Goal: Task Accomplishment & Management: Use online tool/utility

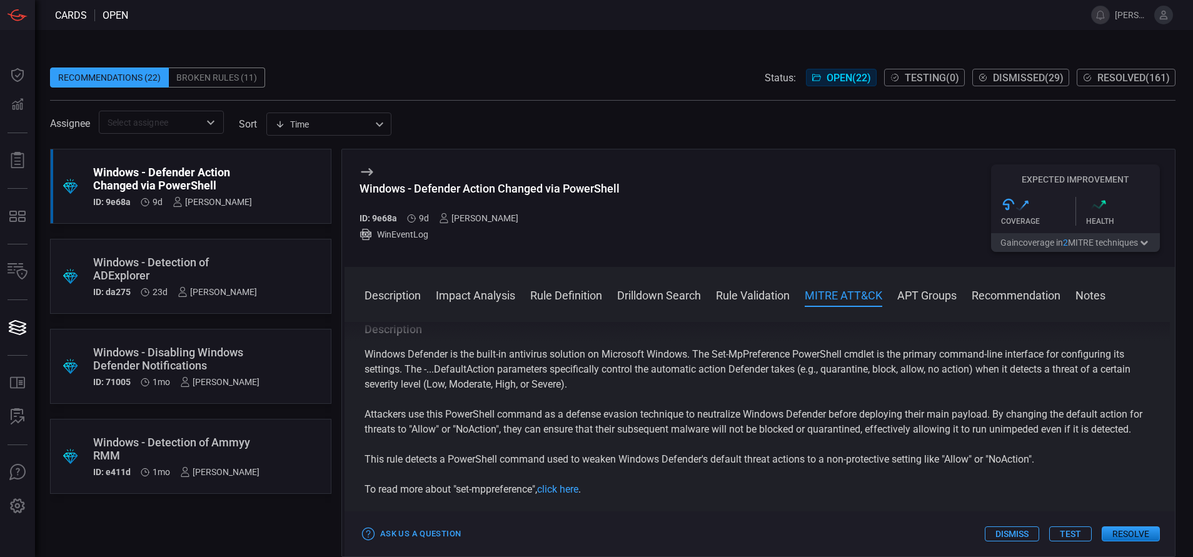
scroll to position [923, 0]
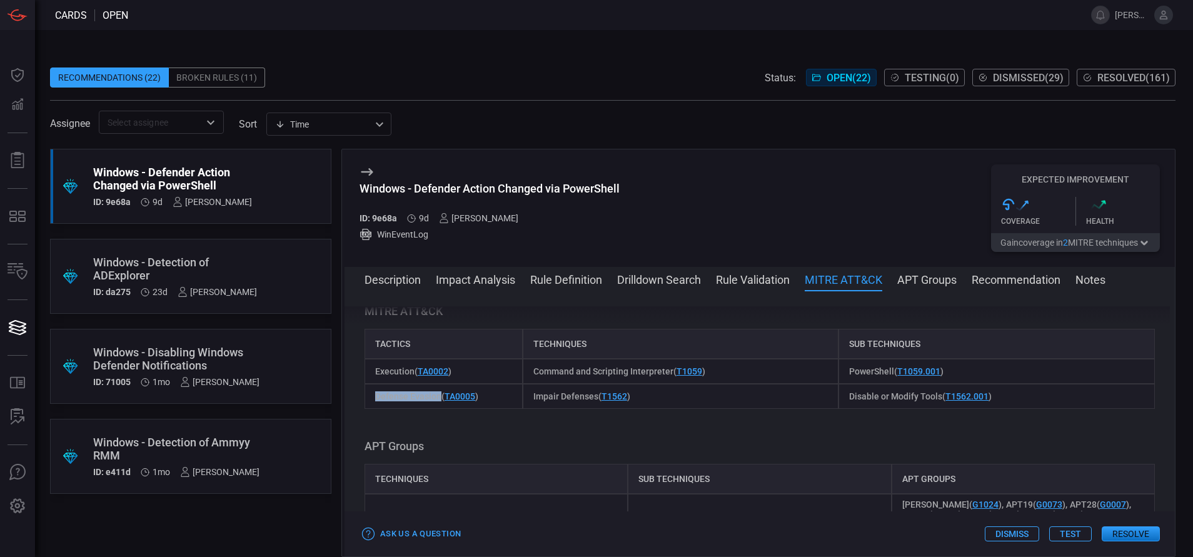
click at [1134, 534] on button "Resolve" at bounding box center [1131, 534] width 58 height 15
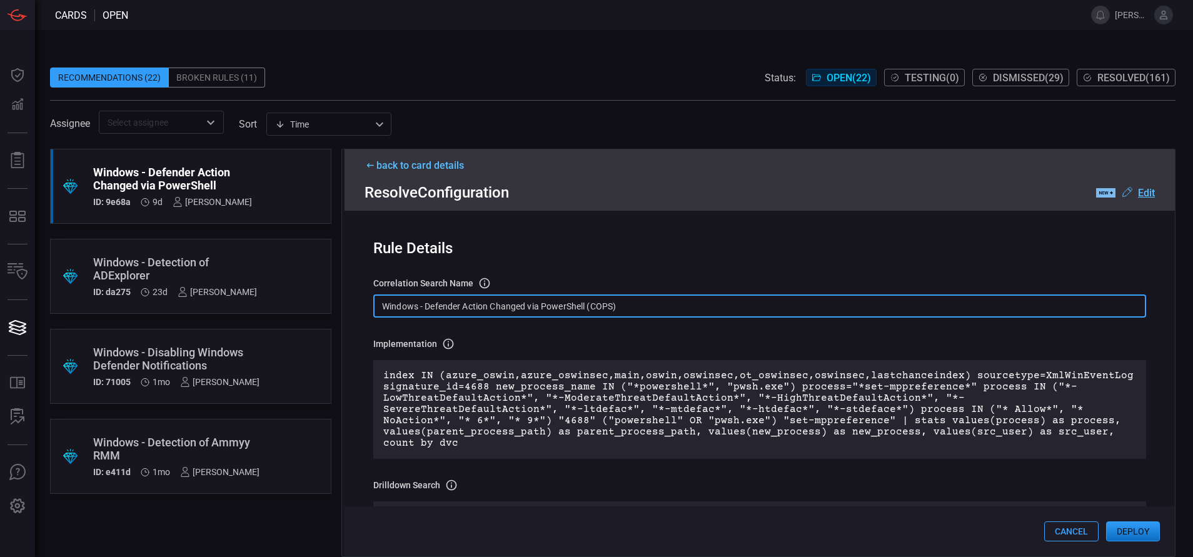
click at [631, 304] on input "Windows - Defender Action Changed via PowerShell (COPS)" at bounding box center [759, 306] width 773 height 23
paste input "Process - Defender Action Changed via PowerShell"
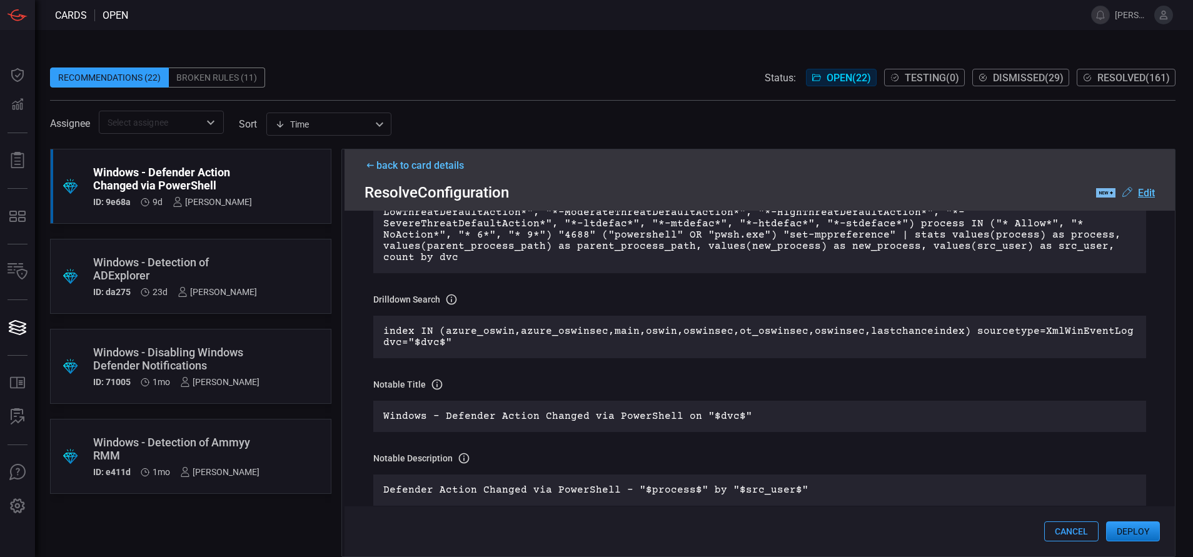
scroll to position [0, 0]
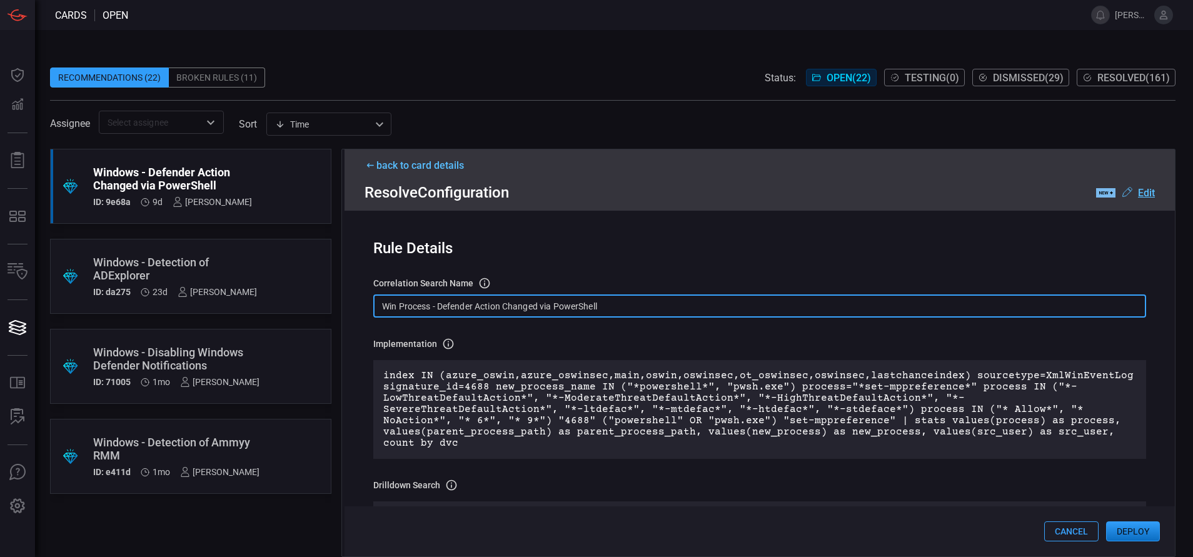
type input "Win Process - Defender Action Changed via PowerShell"
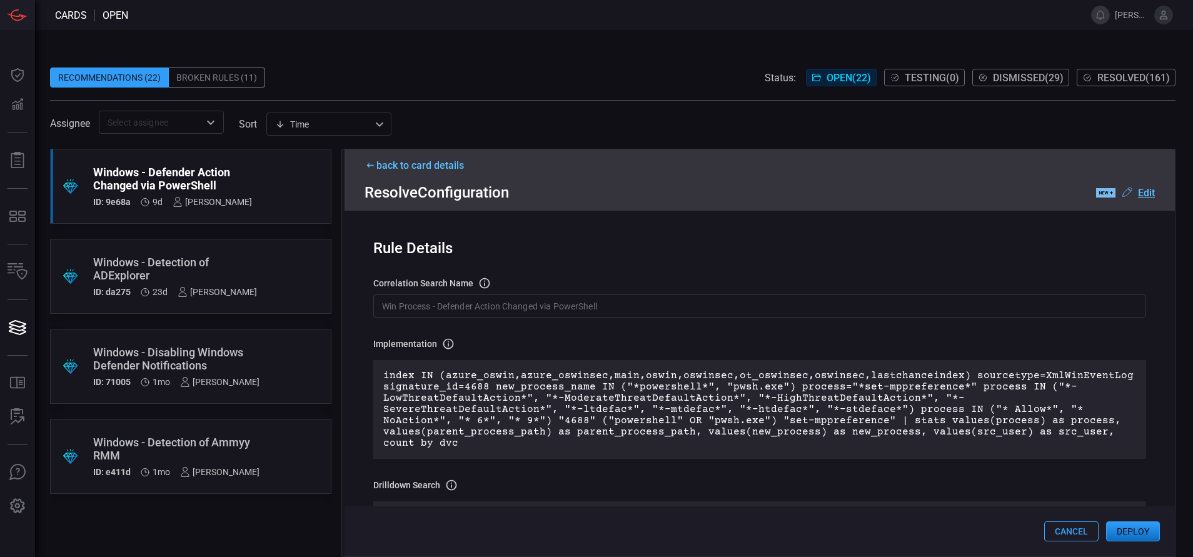
click at [1125, 528] on button "Deploy" at bounding box center [1134, 532] width 54 height 20
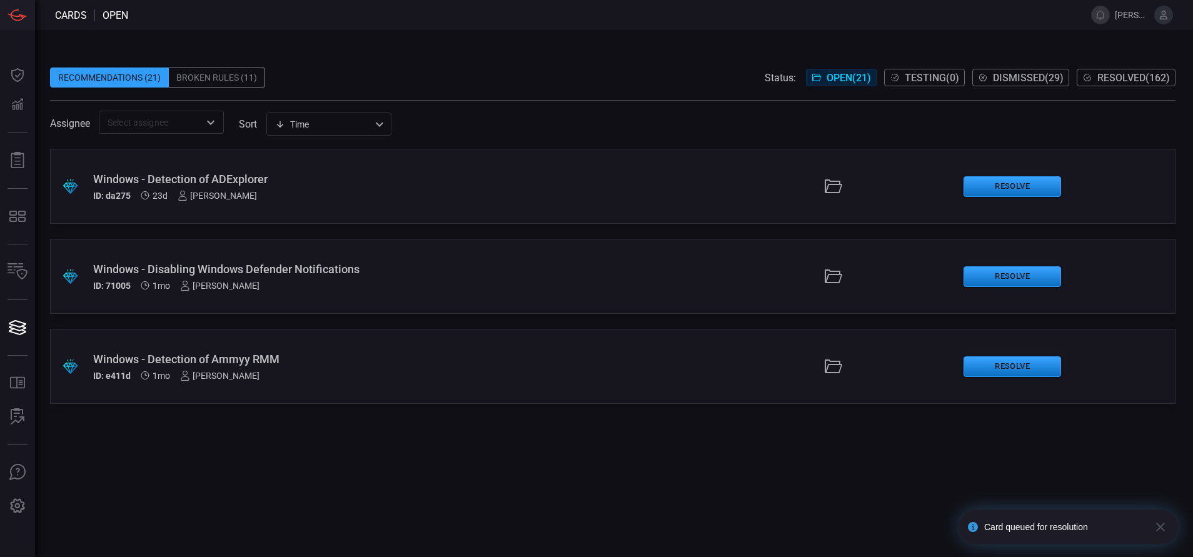
click at [1132, 72] on span "Resolved ( 162 )" at bounding box center [1134, 78] width 73 height 12
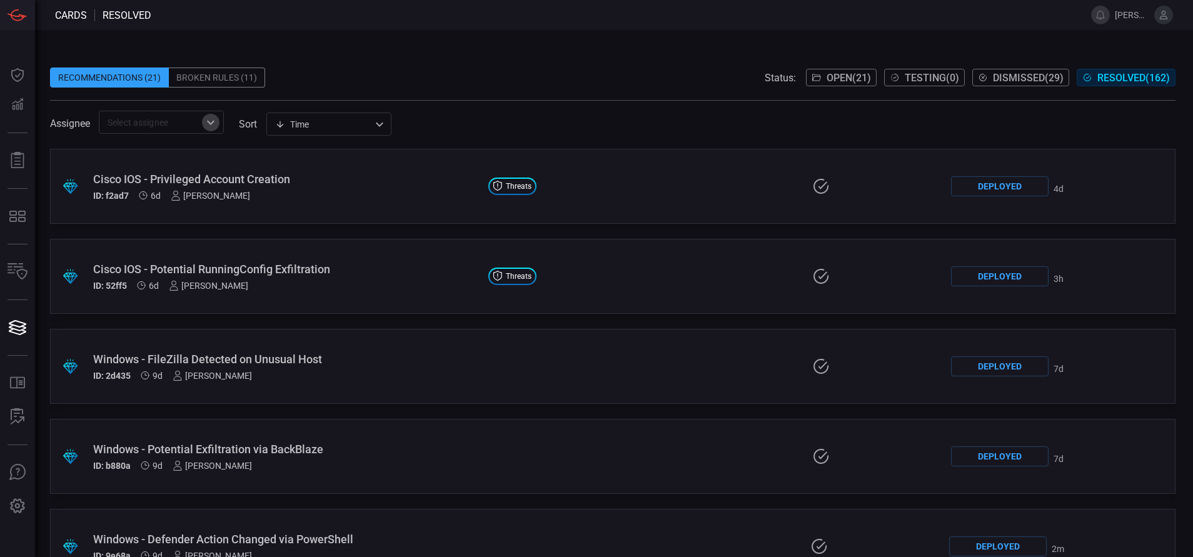
click at [204, 123] on icon "Open" at bounding box center [210, 122] width 15 height 15
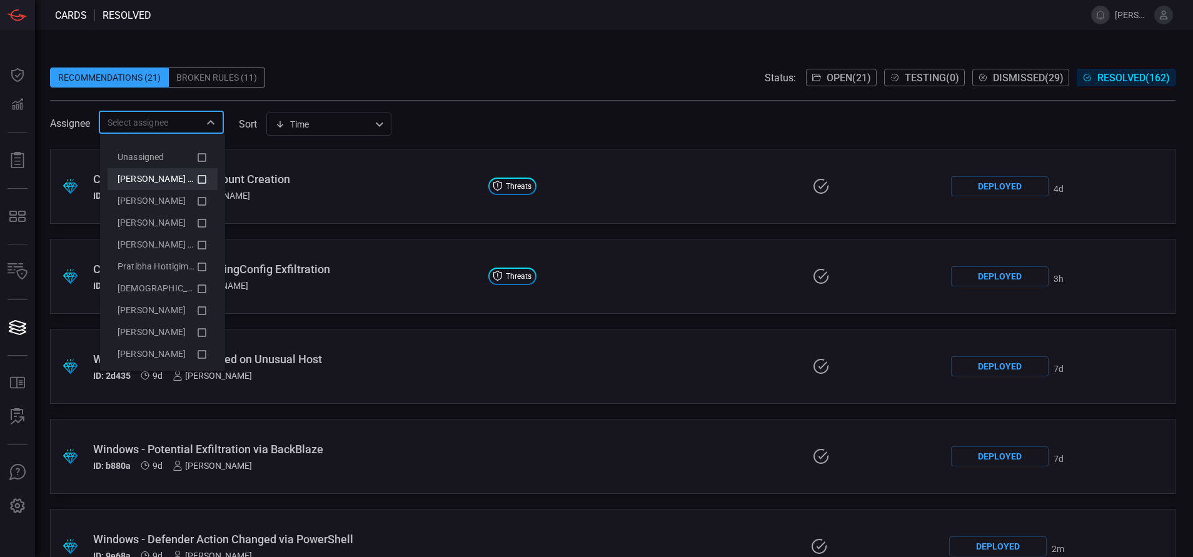
click at [196, 180] on icon at bounding box center [201, 179] width 11 height 15
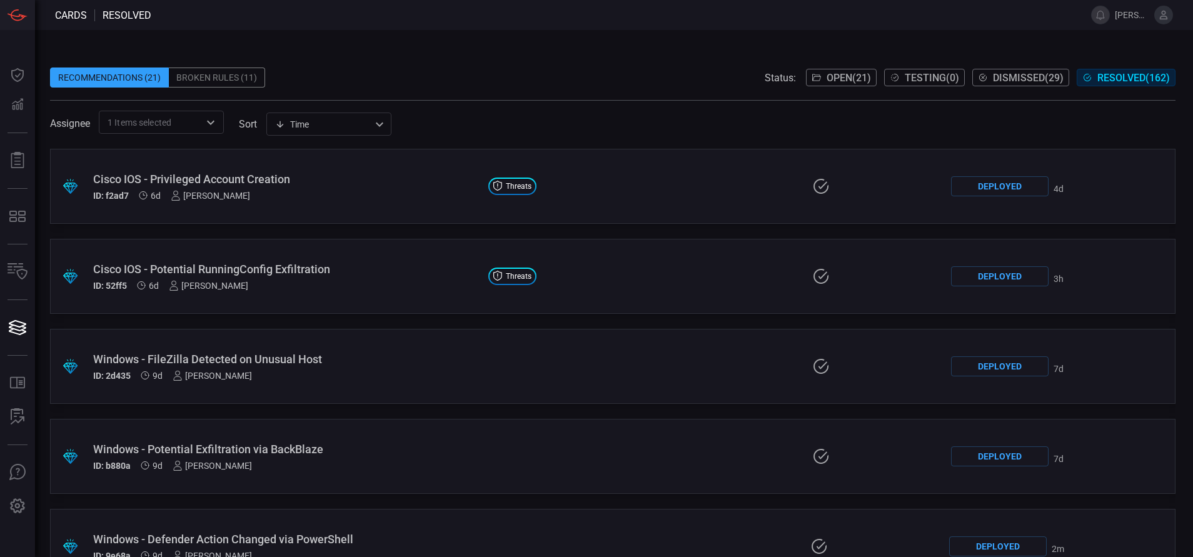
click at [317, 71] on div "Recommendations (21) Broken Rules (11) Status: Open ( 21 ) Testing ( 0 ) Dismis…" at bounding box center [613, 78] width 1126 height 20
click at [1125, 80] on span "Resolved ( 162 )" at bounding box center [1134, 78] width 73 height 12
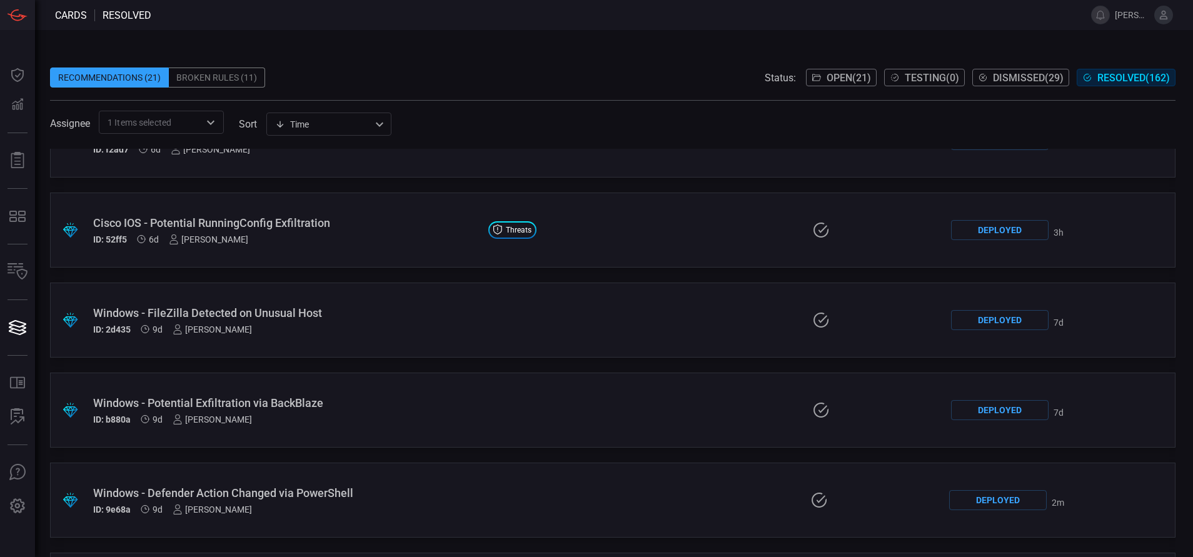
scroll to position [96, 0]
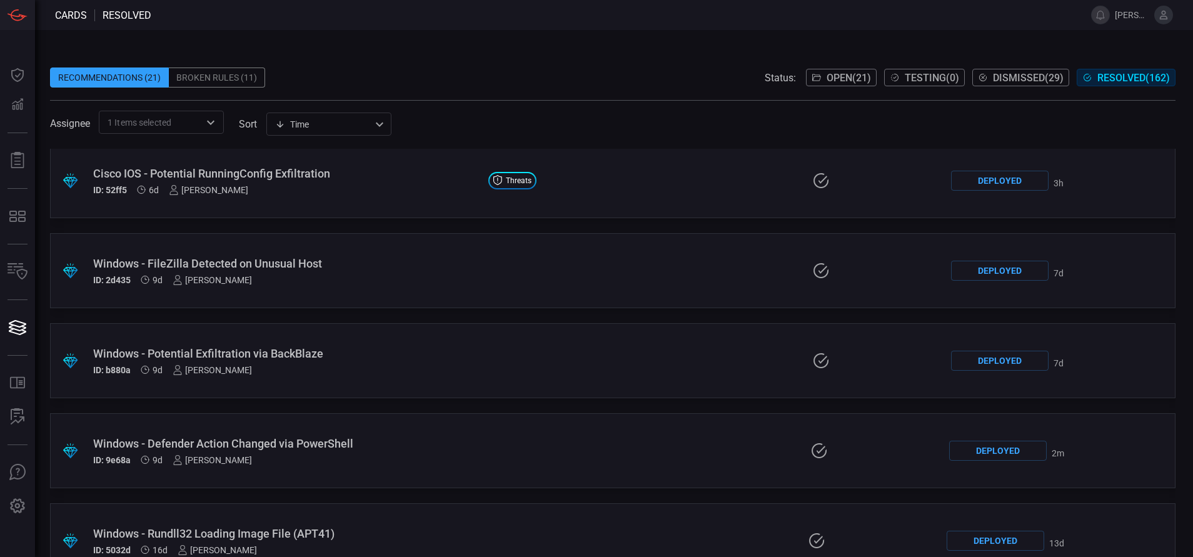
click at [337, 450] on div "Windows - Defender Action Changed via PowerShell ID: 9e68a 9d [PERSON_NAME]" at bounding box center [285, 451] width 384 height 28
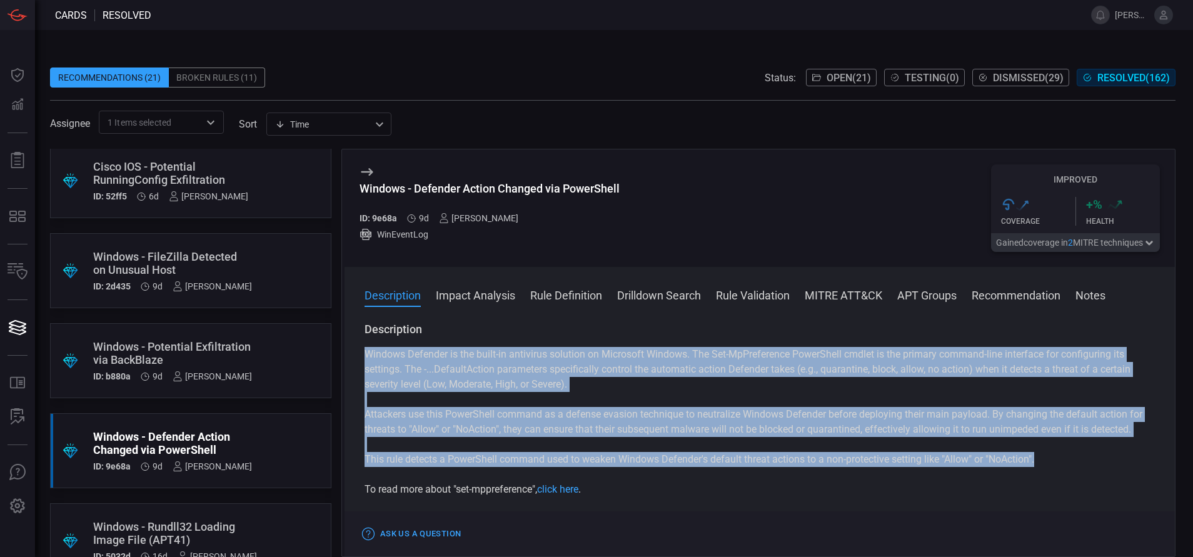
drag, startPoint x: 365, startPoint y: 351, endPoint x: 1046, endPoint y: 475, distance: 692.3
click at [1046, 475] on div "Windows Defender is the built-in antivirus solution on Microsoft Windows. The S…" at bounding box center [760, 422] width 791 height 150
copy div "Windows Defender is the built-in antivirus solution on Microsoft Windows. The S…"
click at [841, 76] on span "Open ( 21 )" at bounding box center [849, 78] width 44 height 12
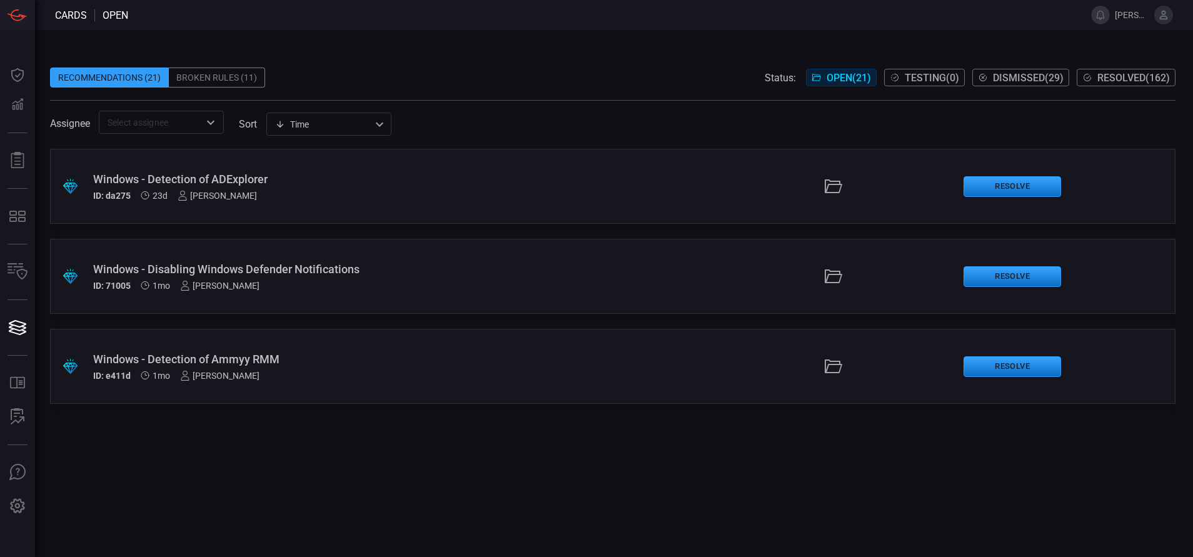
click at [436, 196] on div "ID: da275 23d [PERSON_NAME]" at bounding box center [289, 196] width 393 height 10
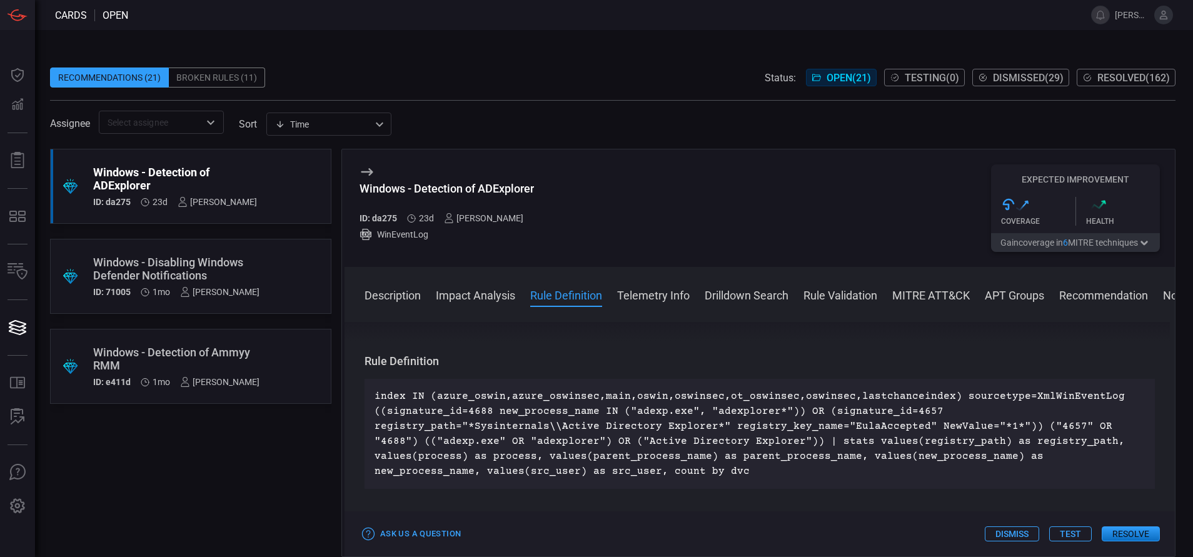
scroll to position [427, 0]
